Goal: Complete application form

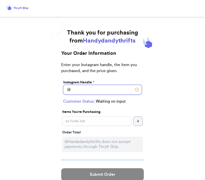
click at [96, 87] on input "Instagram Handle *" at bounding box center [102, 90] width 78 height 10
paste input "leoramosk"
type input "leoramosk"
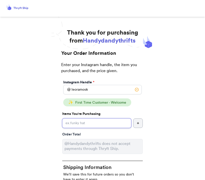
click at [104, 124] on input "Instagram Handle *" at bounding box center [96, 123] width 69 height 10
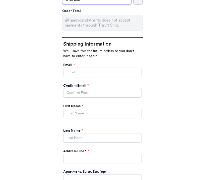
scroll to position [124, 0]
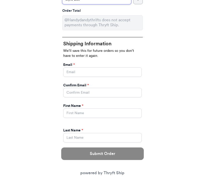
type input "style box"
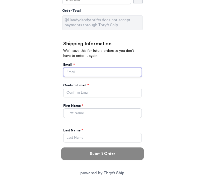
click at [127, 75] on input "Instagram Handle *" at bounding box center [102, 72] width 78 height 10
type input "[EMAIL_ADDRESS][DOMAIN_NAME]"
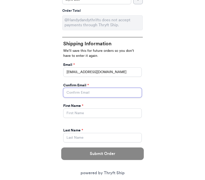
type input "[EMAIL_ADDRESS][DOMAIN_NAME]"
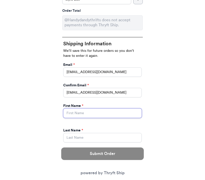
type input "[PERSON_NAME]"
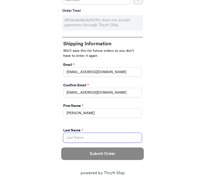
type input "Moskowirz"
type input "[STREET_ADDRESS][PERSON_NAME]"
select select "NY"
type input "[GEOGRAPHIC_DATA]"
type input "10605"
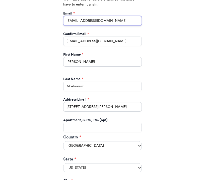
scroll to position [189, 0]
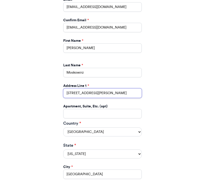
click at [128, 92] on input "[STREET_ADDRESS][PERSON_NAME]" at bounding box center [102, 93] width 78 height 10
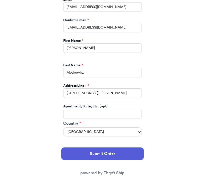
click at [159, 91] on div "Thank you for purchasing from Handydandythrifts Your Order Information Enter yo…" at bounding box center [102, 70] width 205 height 460
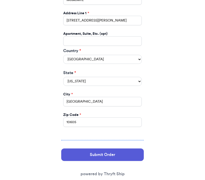
scroll to position [274, 0]
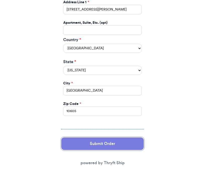
click at [116, 143] on button "Submit Order" at bounding box center [102, 144] width 82 height 13
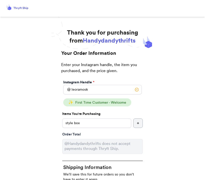
select select "NY"
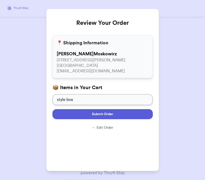
click at [105, 116] on span "Submit Order" at bounding box center [102, 114] width 21 height 5
